Goal: Transaction & Acquisition: Purchase product/service

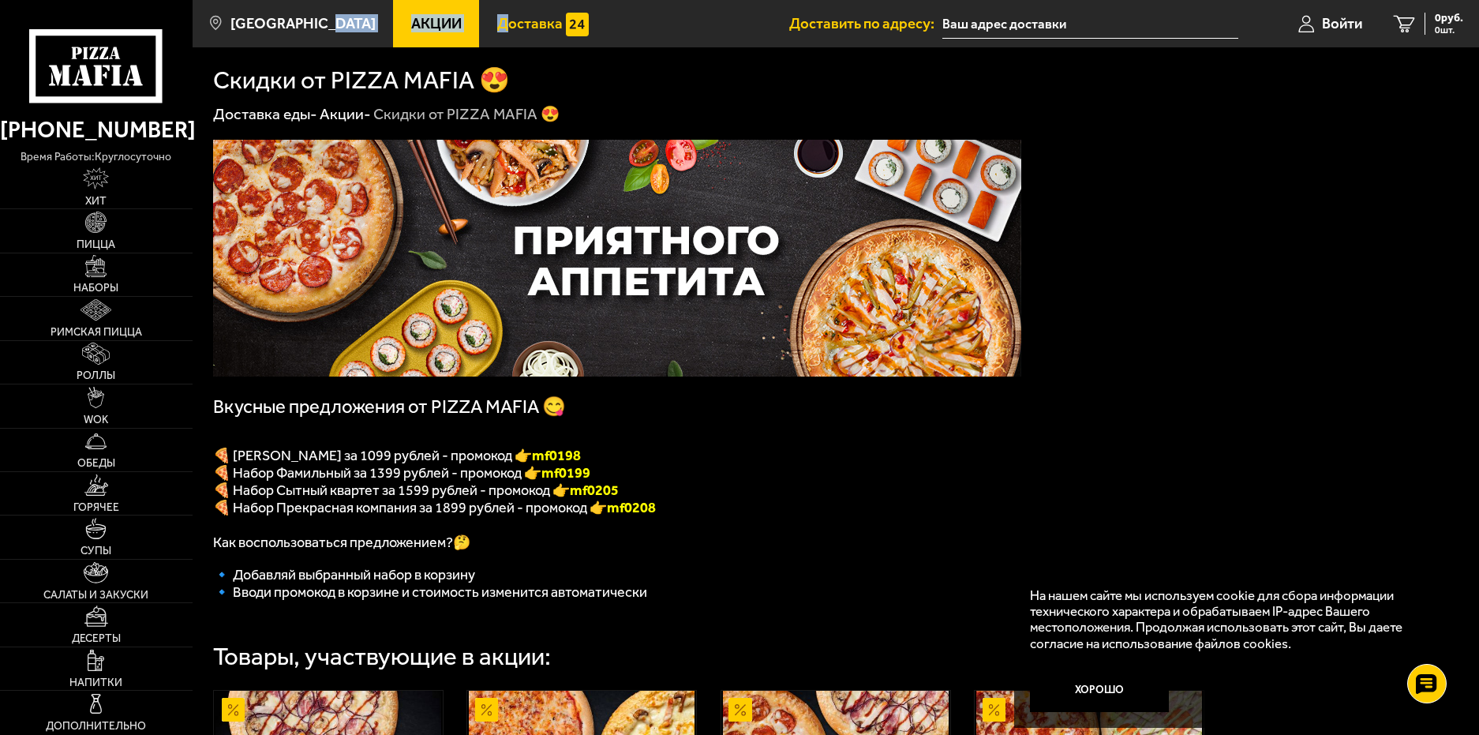
drag, startPoint x: 327, startPoint y: 20, endPoint x: 529, endPoint y: 47, distance: 203.0
click at [521, 51] on main "[GEOGRAPHIC_DATA] Все Акции Доставка Личный кабинет Акции Доставка Доставить по…" at bounding box center [836, 610] width 1286 height 1221
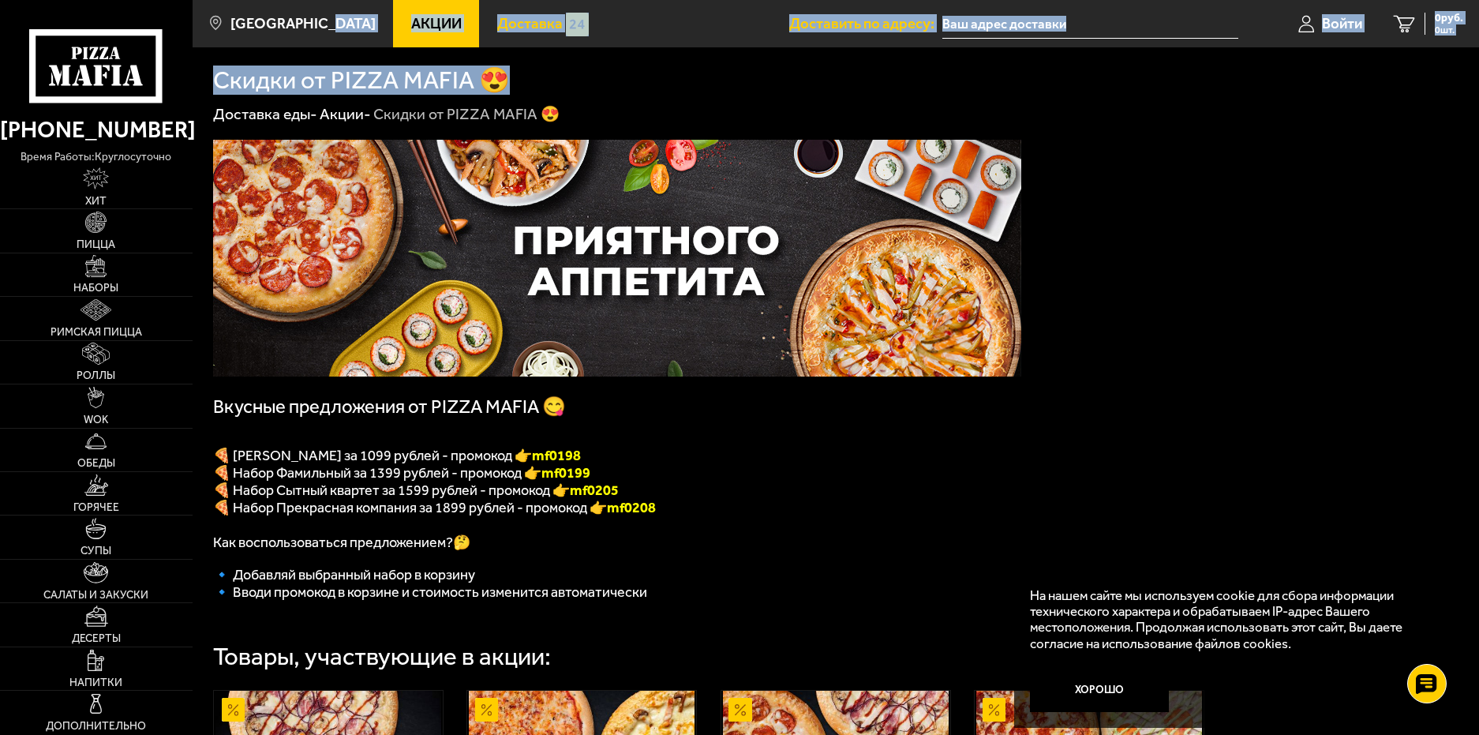
click at [535, 30] on span "Доставка" at bounding box center [529, 24] width 65 height 15
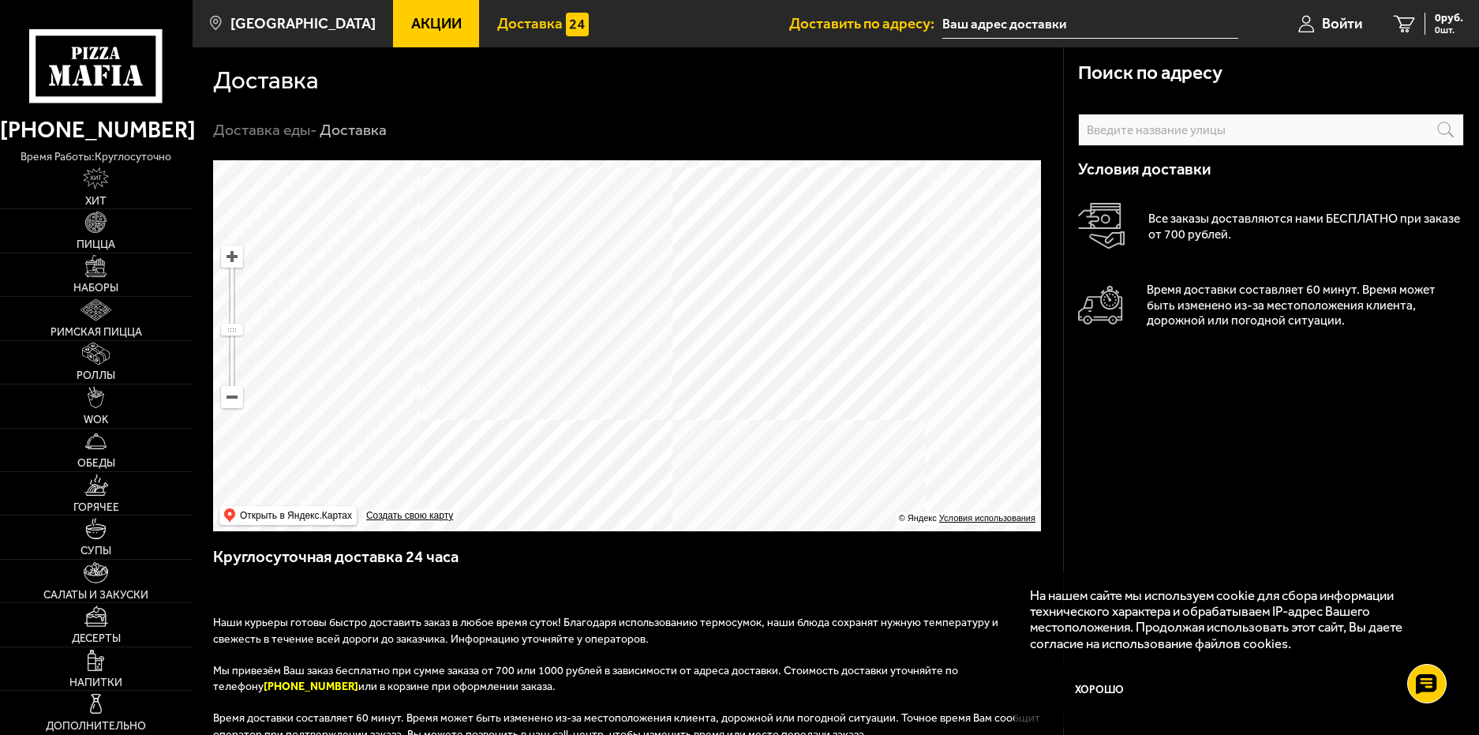
drag, startPoint x: 639, startPoint y: 509, endPoint x: 636, endPoint y: 478, distance: 30.9
click at [636, 478] on ymaps at bounding box center [627, 345] width 828 height 371
click at [103, 219] on img at bounding box center [95, 221] width 21 height 21
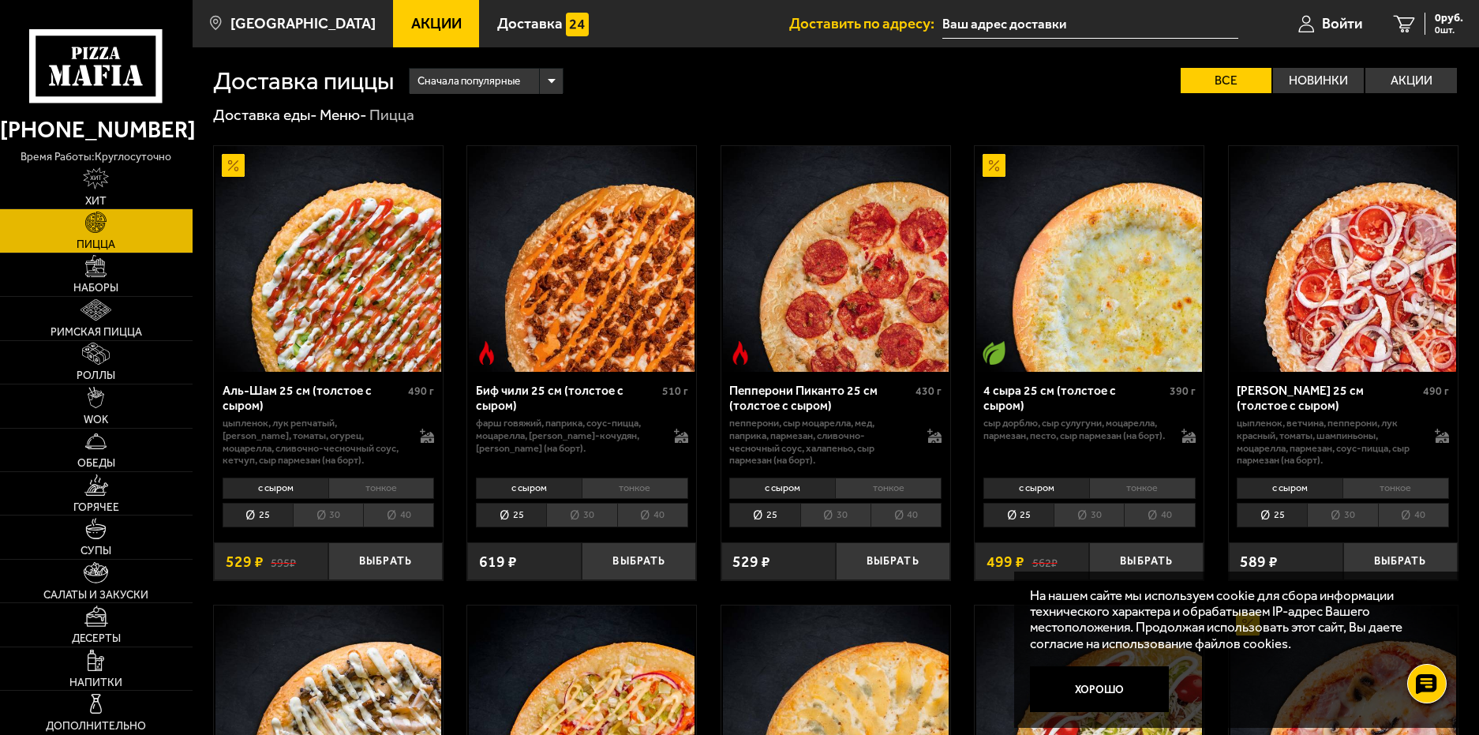
click at [598, 512] on li "30" at bounding box center [581, 515] width 70 height 24
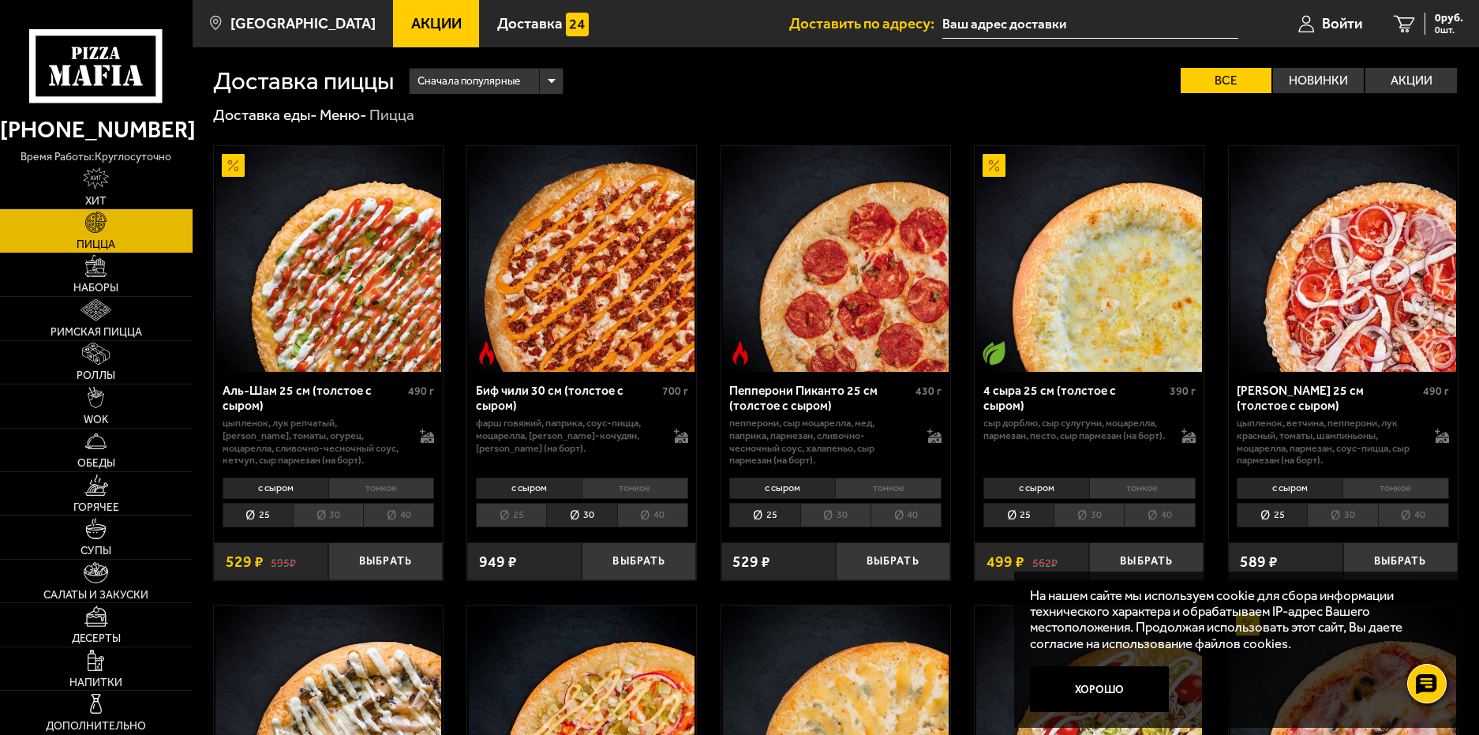
click at [335, 507] on li "30" at bounding box center [328, 515] width 70 height 24
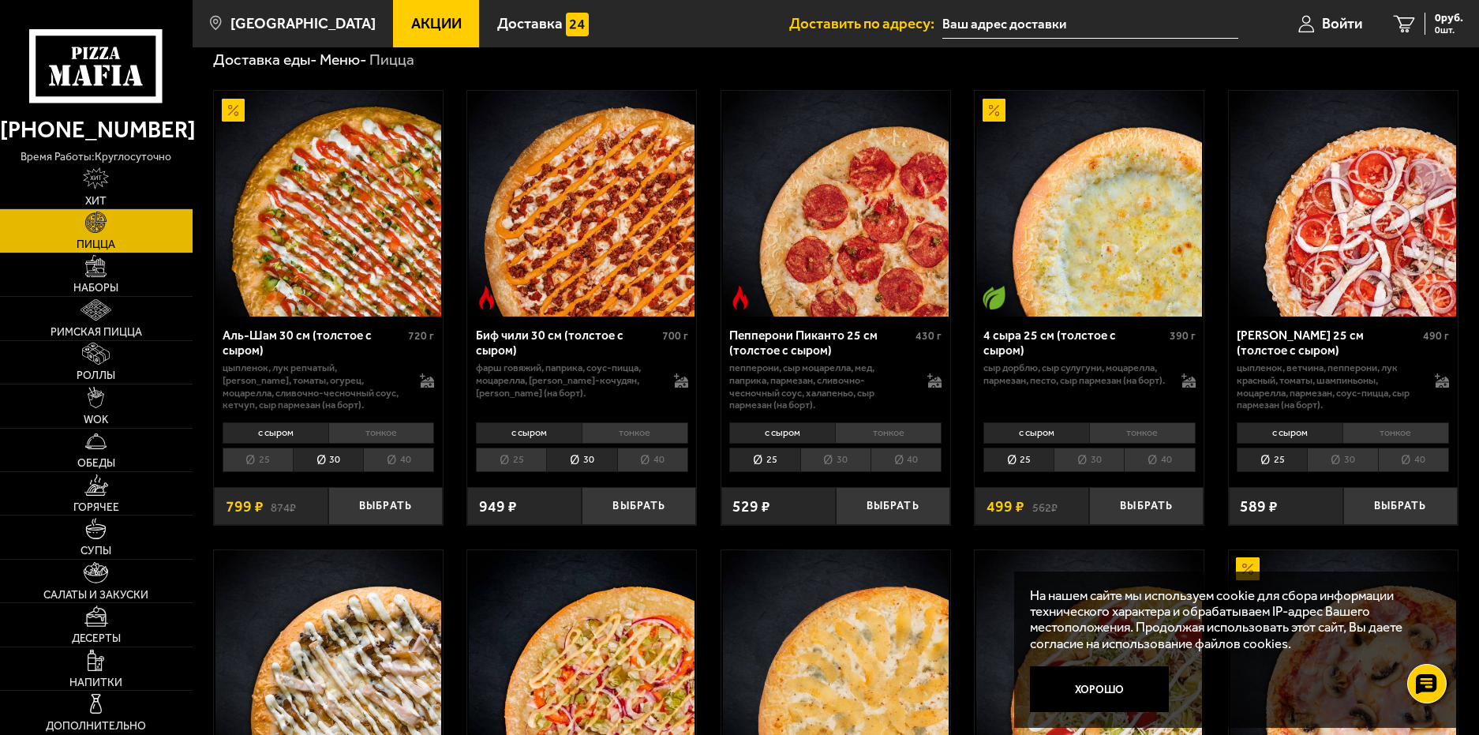
scroll to position [79, 0]
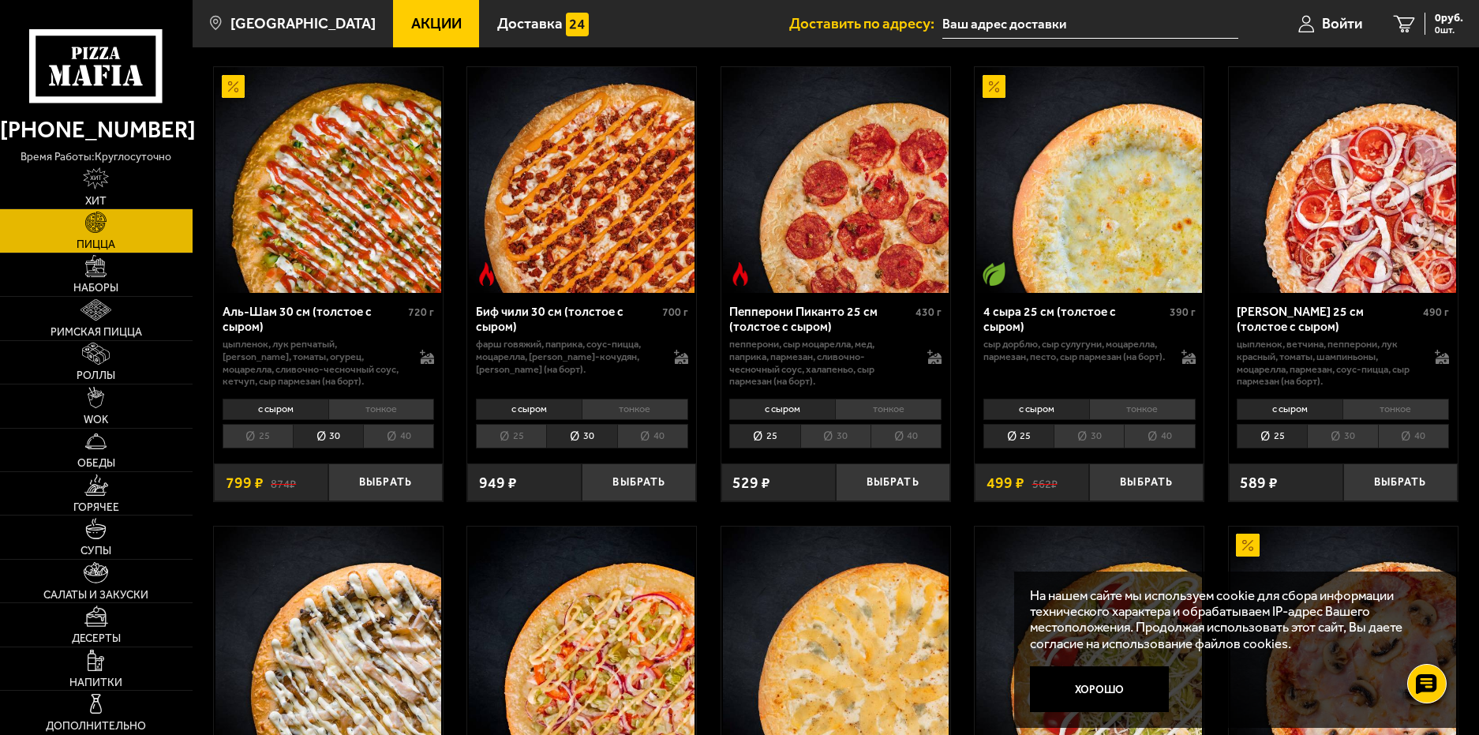
click at [830, 438] on li "30" at bounding box center [835, 436] width 70 height 24
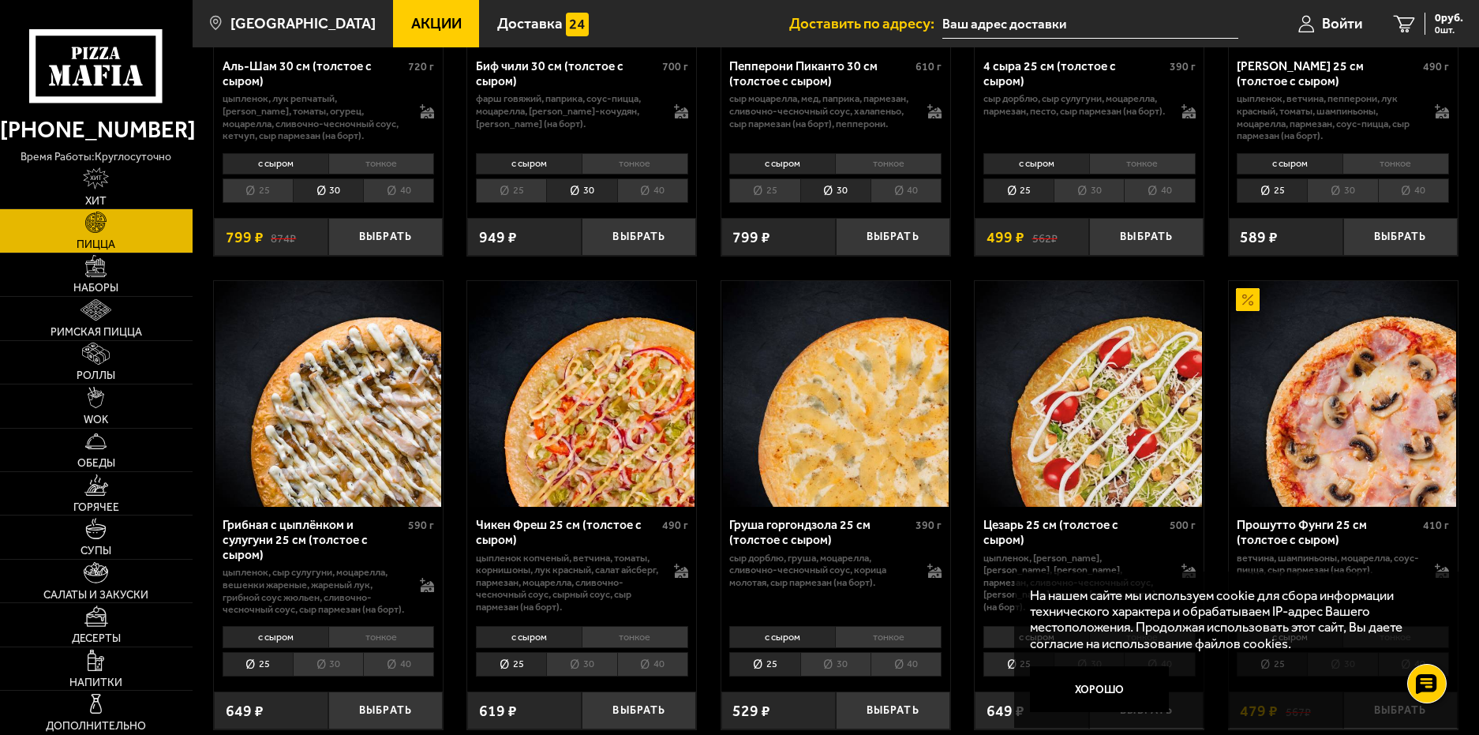
scroll to position [552, 0]
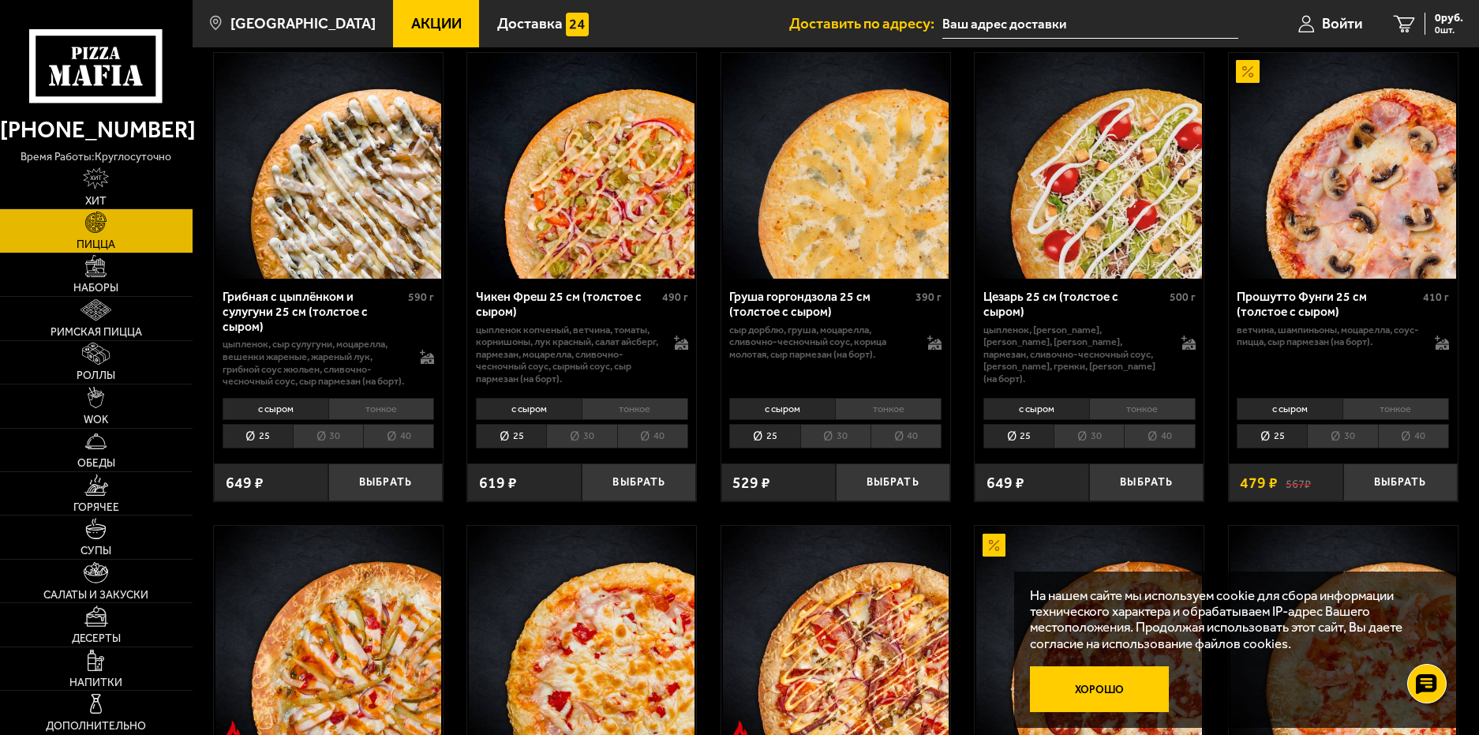
click at [1140, 692] on button "Хорошо" at bounding box center [1099, 689] width 139 height 47
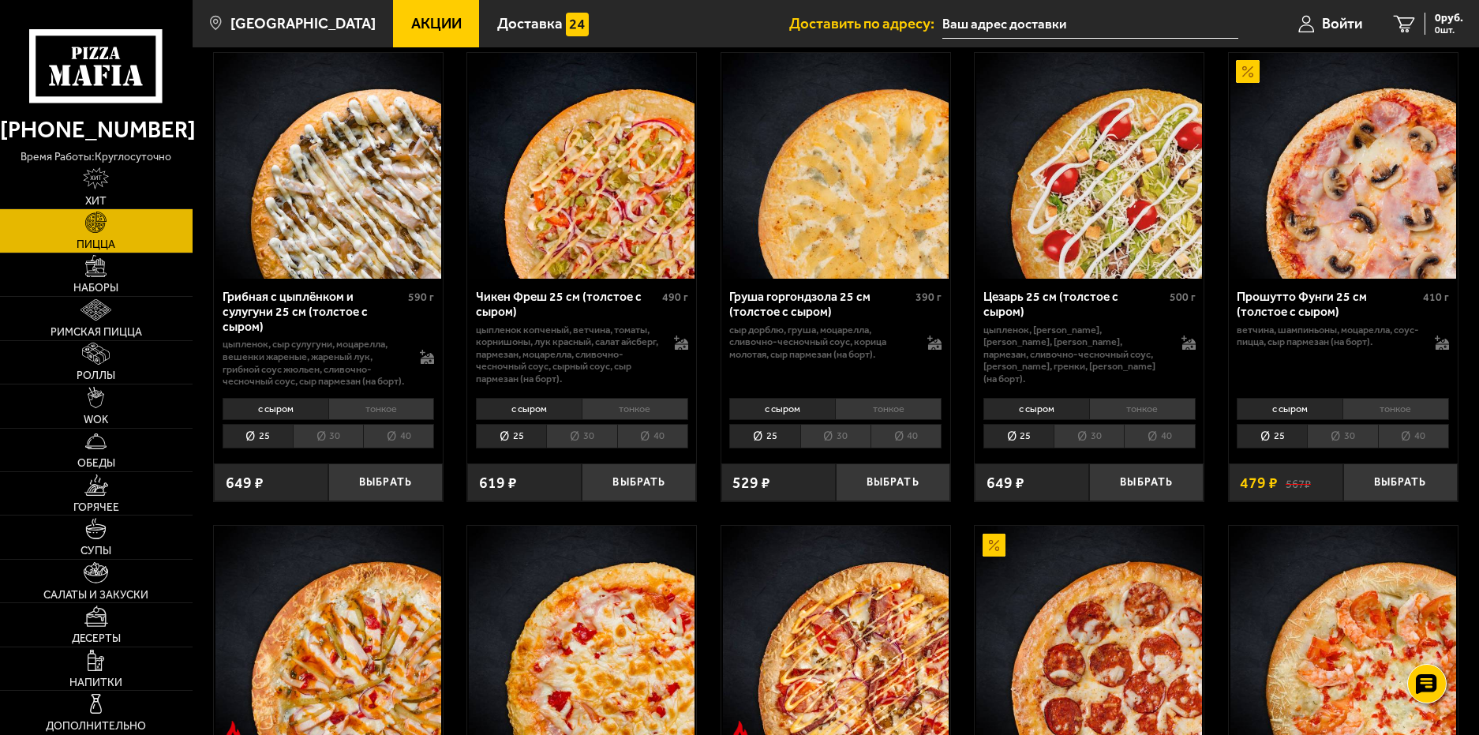
click at [1341, 448] on li "30" at bounding box center [1342, 436] width 70 height 24
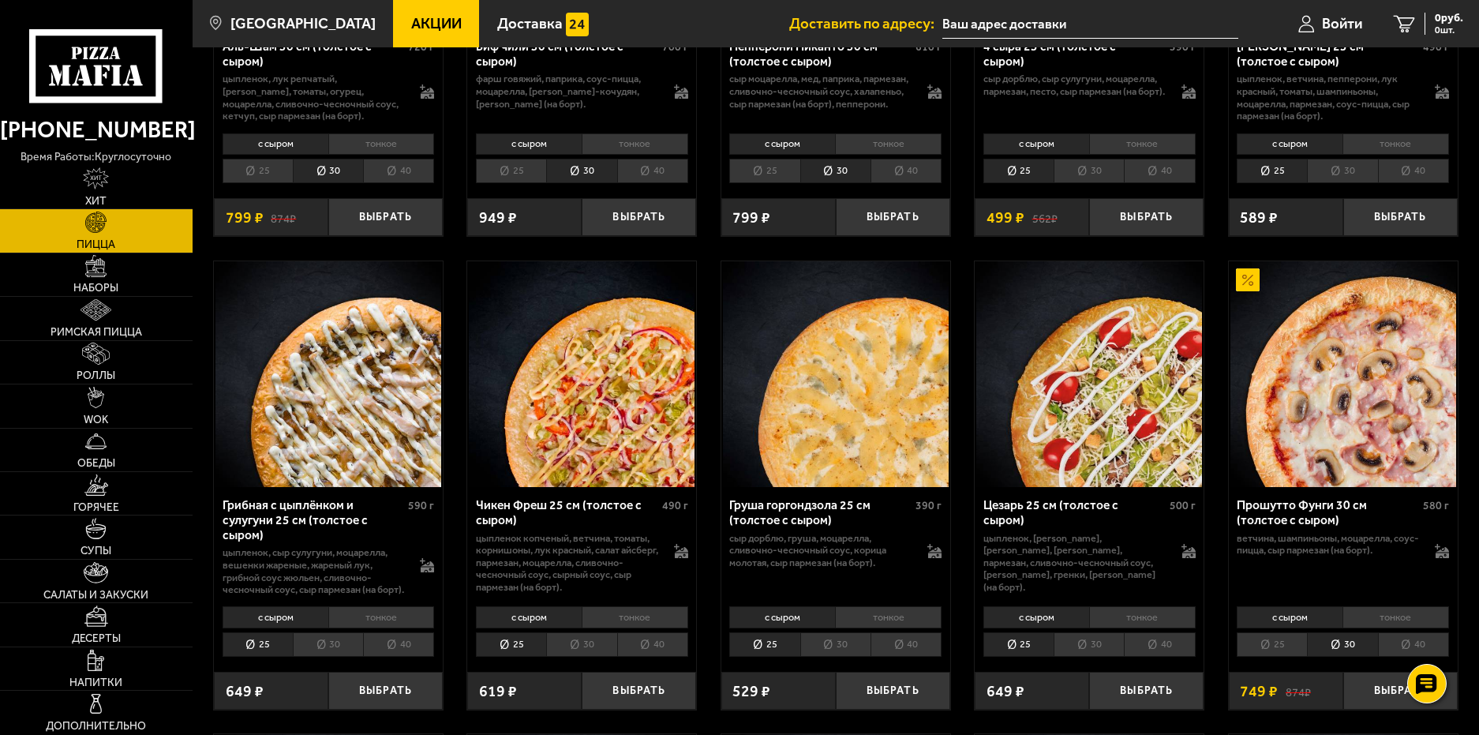
scroll to position [158, 0]
